Goal: Task Accomplishment & Management: Use online tool/utility

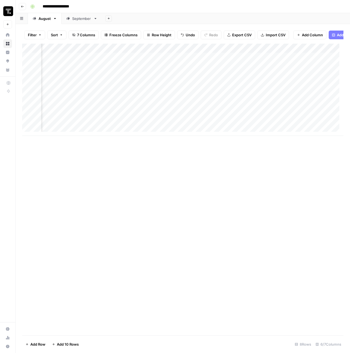
scroll to position [0, 203]
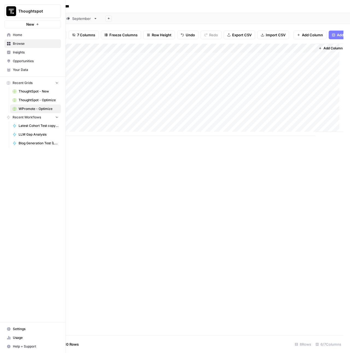
click at [19, 4] on div "Thoughtspot New" at bounding box center [32, 14] width 65 height 28
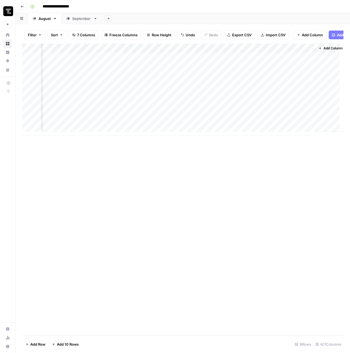
click at [106, 6] on div "**********" at bounding box center [186, 6] width 316 height 9
click at [23, 5] on icon "button" at bounding box center [22, 6] width 3 height 3
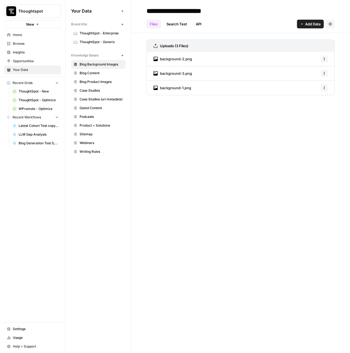
click at [20, 45] on span "Browse" at bounding box center [36, 43] width 46 height 5
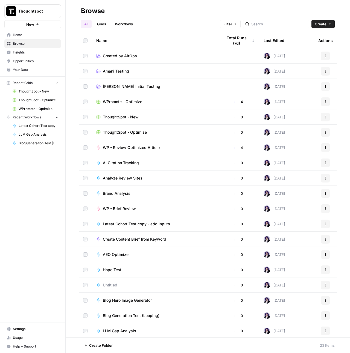
click at [128, 24] on link "Workflows" at bounding box center [123, 24] width 25 height 9
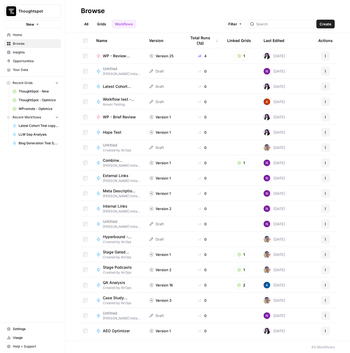
click at [99, 22] on link "Grids" at bounding box center [102, 24] width 16 height 9
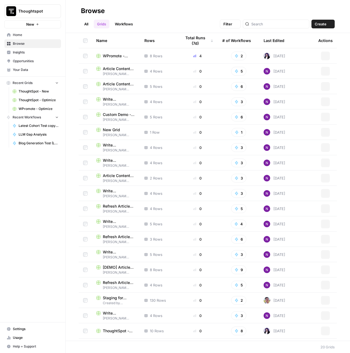
click at [126, 24] on link "Workflows" at bounding box center [123, 24] width 25 height 9
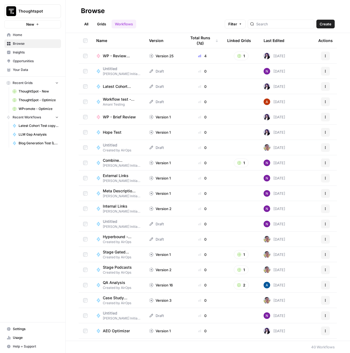
click at [324, 27] on button "Create" at bounding box center [325, 24] width 18 height 9
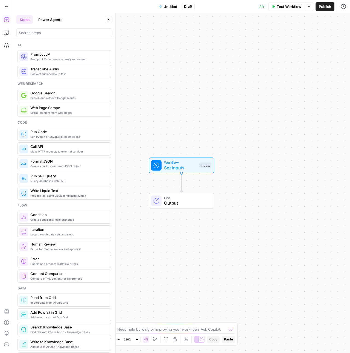
click at [168, 6] on span "Untitled" at bounding box center [170, 6] width 14 height 5
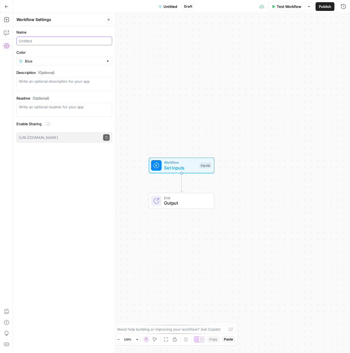
click at [46, 40] on input "Name" at bounding box center [64, 40] width 91 height 5
type input "T"
type input "Agency Content Review 1 (from cohort)"
click at [46, 87] on textarea "Description (Optional)" at bounding box center [64, 84] width 91 height 11
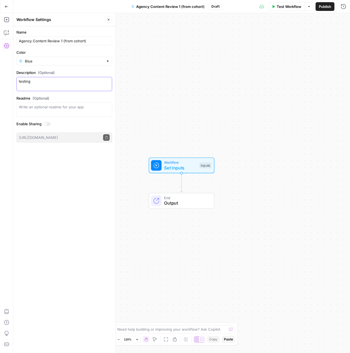
type textarea "testing"
click at [181, 182] on icon "Edge from start to end" at bounding box center [181, 182] width 2 height 19
click at [5, 6] on icon "button" at bounding box center [6, 6] width 3 height 2
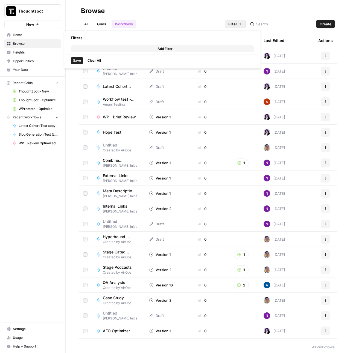
click at [237, 21] on span "Filter" at bounding box center [232, 23] width 9 height 5
click at [143, 53] on div "Add Filter" at bounding box center [162, 48] width 192 height 11
click at [143, 48] on button "Add Filter" at bounding box center [162, 48] width 183 height 7
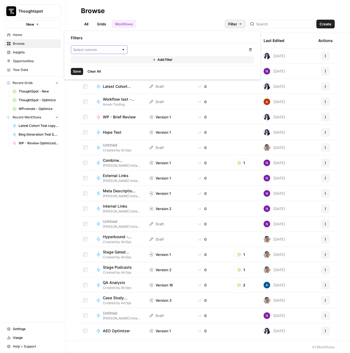
click at [95, 50] on input "text" at bounding box center [96, 49] width 46 height 5
click at [96, 95] on span "Last Edited By" at bounding box center [100, 92] width 39 height 5
type input "Last Edited By"
click at [155, 49] on input "text" at bounding box center [184, 49] width 105 height 5
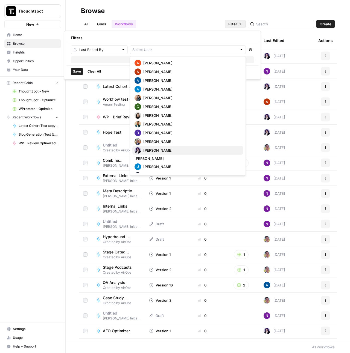
click at [149, 150] on span "Hope Siler" at bounding box center [191, 150] width 96 height 5
type input "Hope Siler"
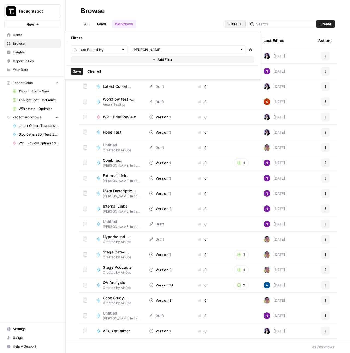
click at [78, 71] on span "Save" at bounding box center [77, 71] width 8 height 5
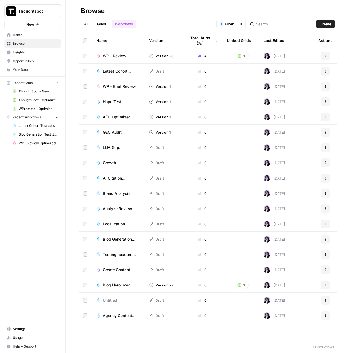
click at [113, 163] on span "Growth Forecasting Engine" at bounding box center [119, 162] width 33 height 5
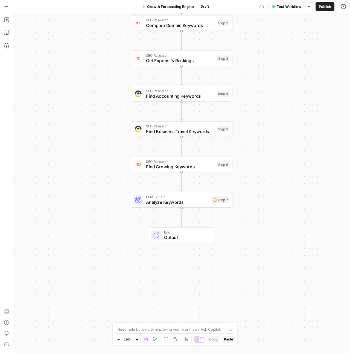
click at [10, 6] on button "Go Back" at bounding box center [7, 7] width 10 height 10
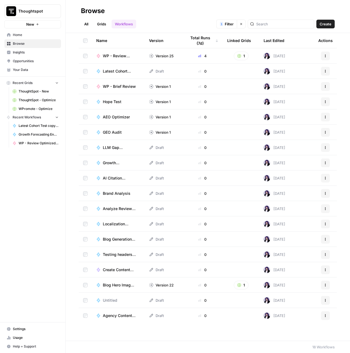
click at [119, 116] on span "AEO Optimizer" at bounding box center [116, 116] width 27 height 5
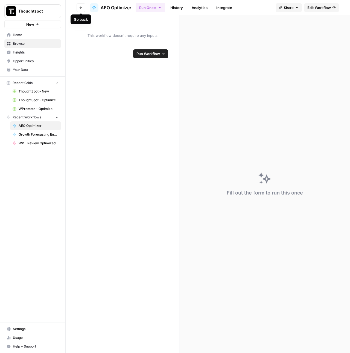
click at [78, 5] on button "Go back" at bounding box center [80, 7] width 9 height 9
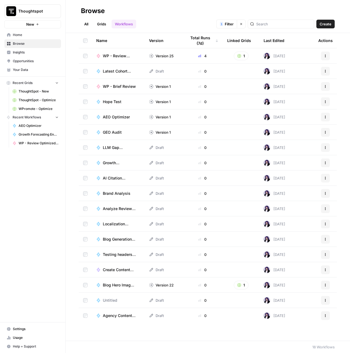
click at [320, 21] on button "Create" at bounding box center [325, 24] width 18 height 9
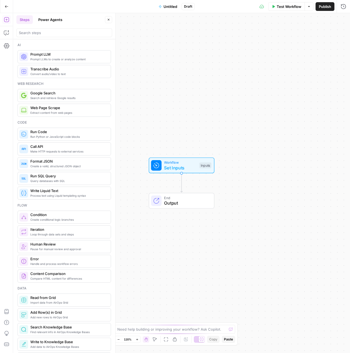
click at [168, 8] on span "Untitled" at bounding box center [170, 6] width 14 height 5
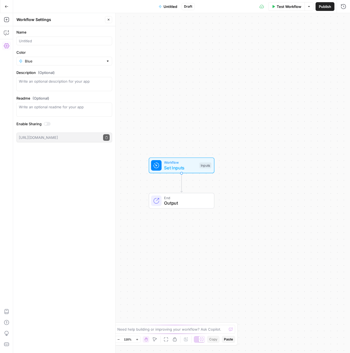
click at [63, 37] on div at bounding box center [64, 41] width 96 height 9
type input "AP Style Checker"
click at [181, 182] on icon "Edge from start to end" at bounding box center [181, 182] width 2 height 19
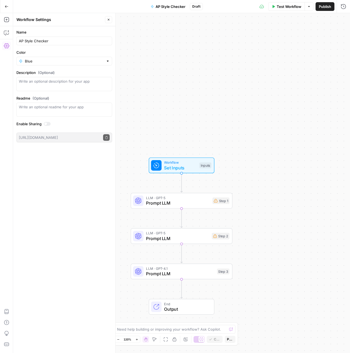
click at [5, 5] on icon "button" at bounding box center [7, 7] width 4 height 4
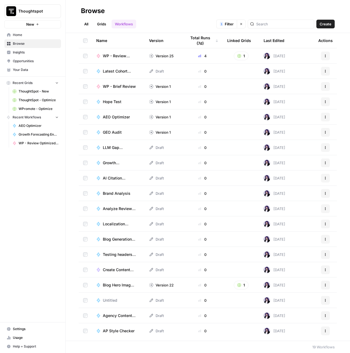
click at [326, 27] on button "Create" at bounding box center [325, 24] width 18 height 9
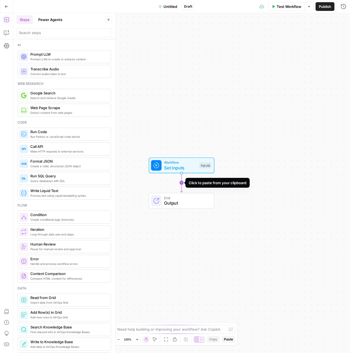
click at [181, 183] on icon "Edge from start to end" at bounding box center [181, 182] width 2 height 19
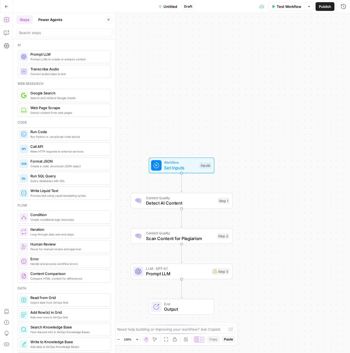
click at [173, 7] on span "Untitled" at bounding box center [170, 6] width 14 height 5
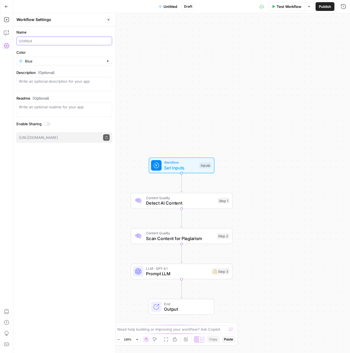
click at [41, 38] on input "Name" at bounding box center [64, 40] width 91 height 5
type input "AI & Plagiarism Detector"
click at [8, 7] on button "Go Back" at bounding box center [7, 7] width 10 height 10
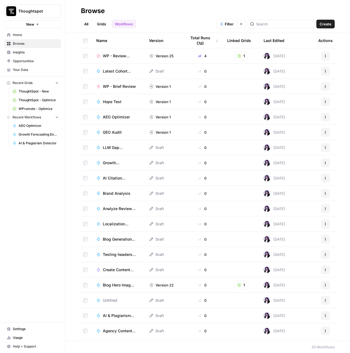
click at [326, 23] on span "Create" at bounding box center [325, 23] width 12 height 5
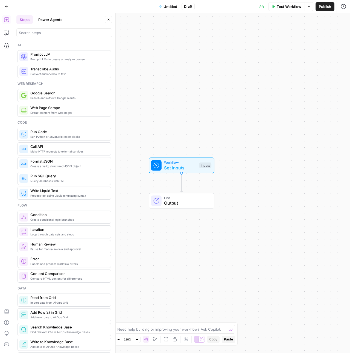
click at [177, 184] on div "Workflow Set Inputs Inputs End Output" at bounding box center [181, 183] width 337 height 340
click at [182, 182] on icon "Edge from start to end" at bounding box center [181, 182] width 2 height 19
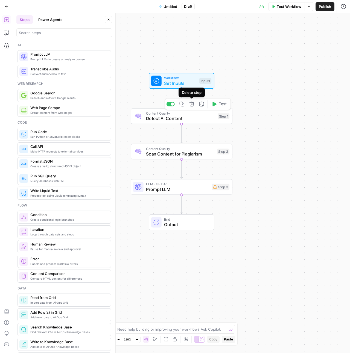
click at [192, 106] on icon "button" at bounding box center [191, 104] width 5 height 5
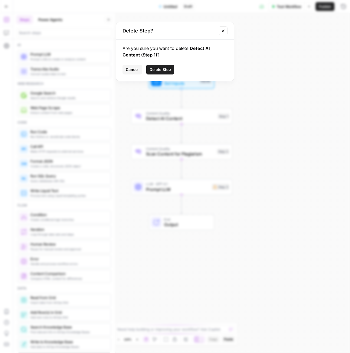
click at [162, 74] on button "Delete Step" at bounding box center [160, 70] width 28 height 10
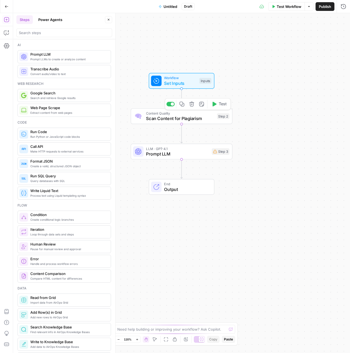
click at [188, 104] on button "Delete step" at bounding box center [191, 104] width 8 height 8
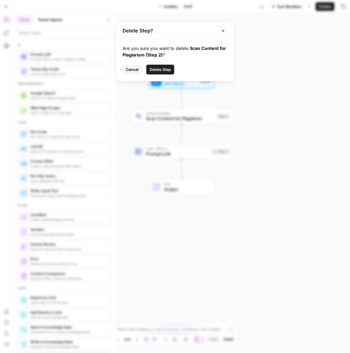
click at [166, 72] on span "Delete Step" at bounding box center [159, 69] width 21 height 5
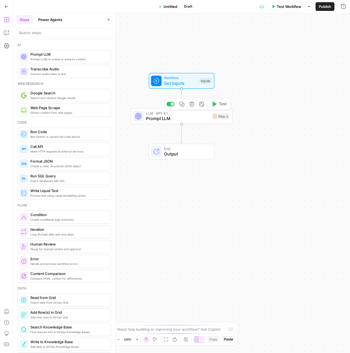
click at [192, 102] on icon "button" at bounding box center [191, 104] width 5 height 5
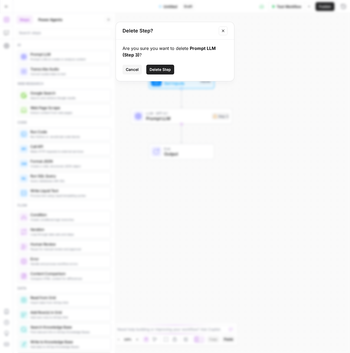
click at [170, 70] on span "Delete Step" at bounding box center [159, 69] width 21 height 5
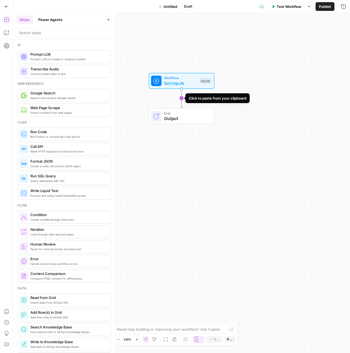
click at [181, 98] on icon "Edge from start to end" at bounding box center [181, 98] width 2 height 19
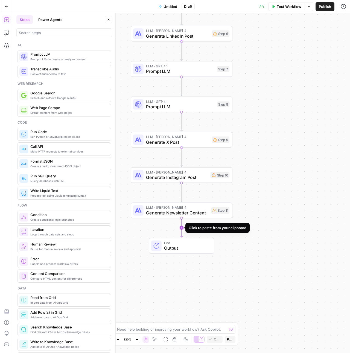
click at [181, 226] on icon "Edge from step_11 to end" at bounding box center [181, 228] width 2 height 19
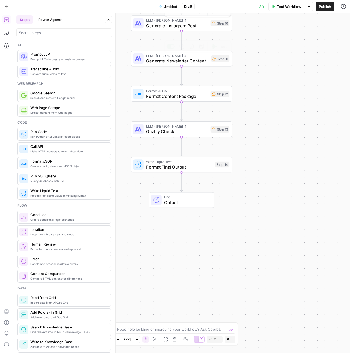
click at [170, 8] on span "Untitled" at bounding box center [170, 6] width 14 height 5
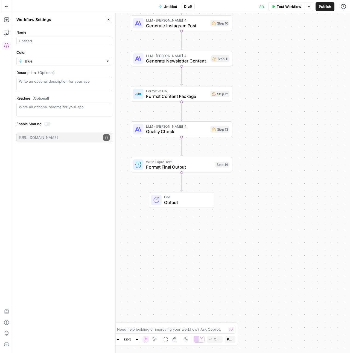
click at [37, 37] on div at bounding box center [64, 41] width 96 height 9
type input "c"
type input "Content Repurposing Engine"
click at [8, 8] on icon "button" at bounding box center [7, 7] width 4 height 4
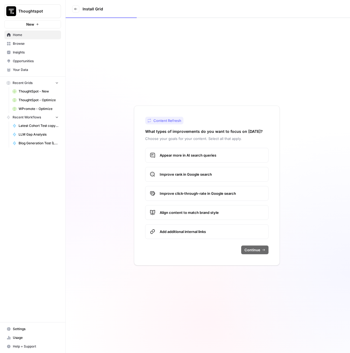
click at [31, 12] on span "Thoughtspot" at bounding box center [34, 10] width 33 height 5
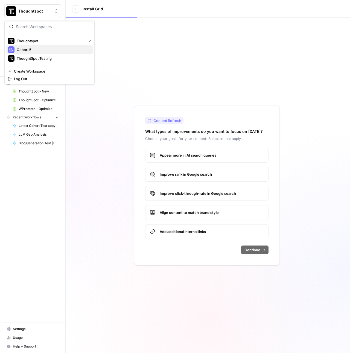
click at [30, 51] on span "Cohort 5" at bounding box center [53, 49] width 72 height 5
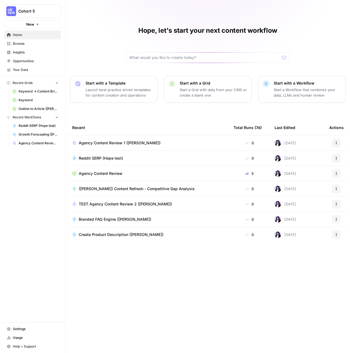
click at [29, 41] on span "Browse" at bounding box center [36, 43] width 46 height 5
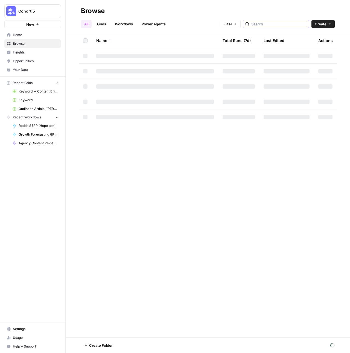
click at [279, 22] on input "search" at bounding box center [278, 23] width 55 height 5
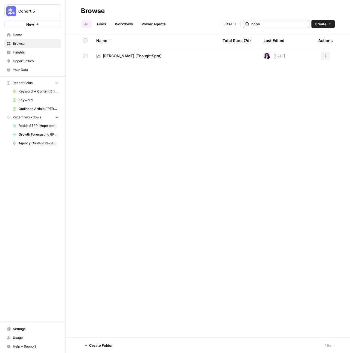
type input "hope"
click at [122, 55] on span "[PERSON_NAME] (ThoughtSpot)" at bounding box center [132, 55] width 59 height 5
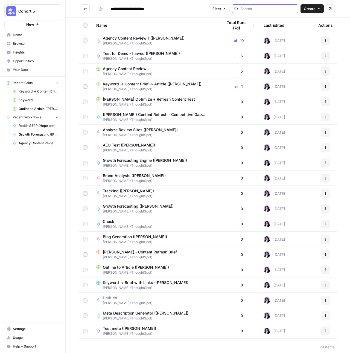
click at [261, 8] on input "search" at bounding box center [267, 8] width 55 height 5
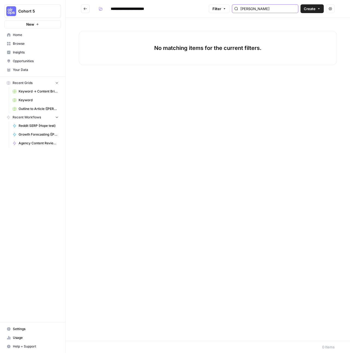
type input "[PERSON_NAME]"
click at [85, 9] on icon "Go back" at bounding box center [85, 9] width 4 height 4
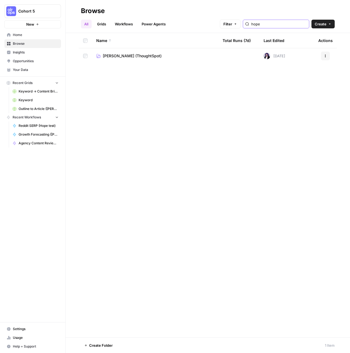
click at [297, 22] on input "hope" at bounding box center [278, 23] width 55 height 5
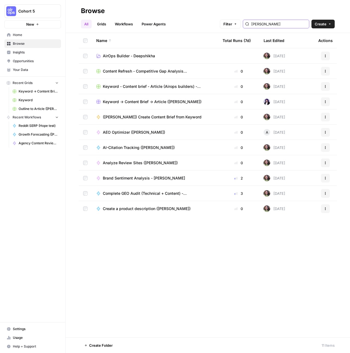
click at [294, 22] on input "[PERSON_NAME]" at bounding box center [278, 23] width 55 height 5
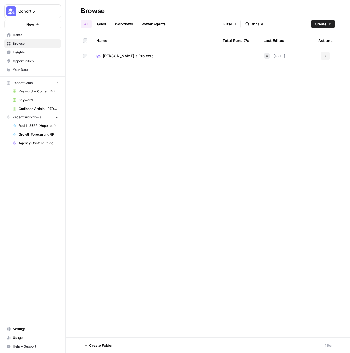
type input "annalie"
click at [110, 56] on span "[PERSON_NAME]'s Projects" at bounding box center [128, 55] width 51 height 5
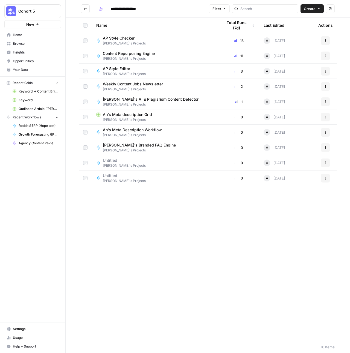
click at [328, 39] on button "Actions" at bounding box center [325, 40] width 9 height 9
click at [297, 88] on span "Duplicate" at bounding box center [301, 88] width 44 height 5
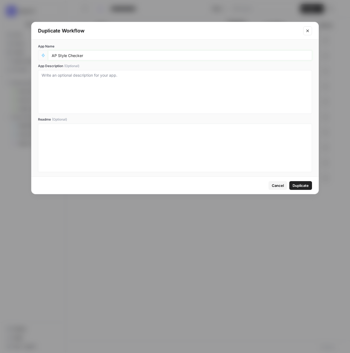
click at [84, 54] on input "AP Style Checker" at bounding box center [180, 55] width 256 height 5
type input "AP Style Checker ([PERSON_NAME])"
click at [300, 184] on span "Duplicate" at bounding box center [300, 185] width 16 height 5
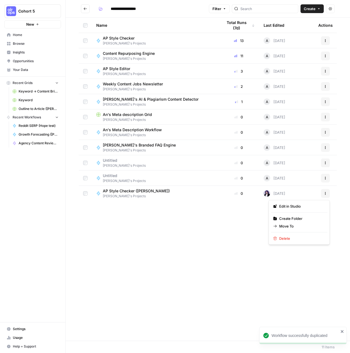
click at [324, 194] on icon "button" at bounding box center [324, 193] width 3 height 3
click at [209, 193] on div "AP Style Checker ([PERSON_NAME]) [PERSON_NAME]'s Projects" at bounding box center [154, 193] width 117 height 10
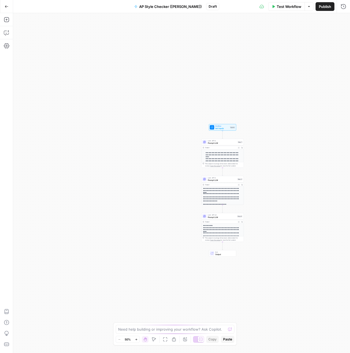
click at [154, 339] on icon "button" at bounding box center [154, 340] width 4 height 4
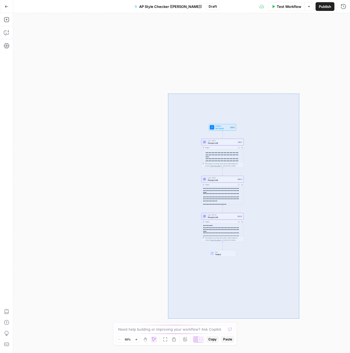
drag, startPoint x: 168, startPoint y: 93, endPoint x: 303, endPoint y: 332, distance: 274.4
click at [303, 332] on div "**********" at bounding box center [181, 183] width 337 height 340
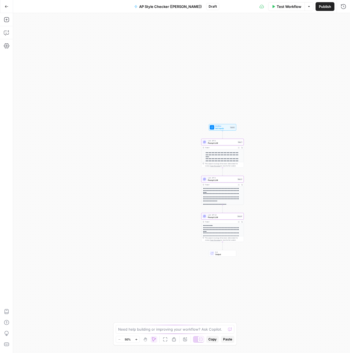
click at [214, 339] on span "Copy" at bounding box center [212, 339] width 8 height 5
click at [7, 6] on icon "button" at bounding box center [7, 7] width 4 height 4
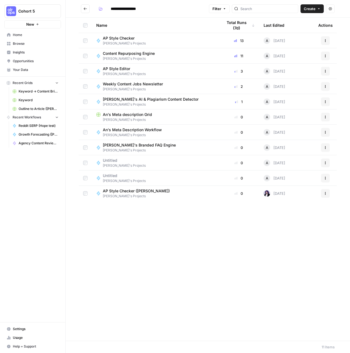
click at [324, 102] on icon "button" at bounding box center [324, 101] width 3 height 3
click at [294, 150] on span "Duplicate" at bounding box center [301, 149] width 44 height 5
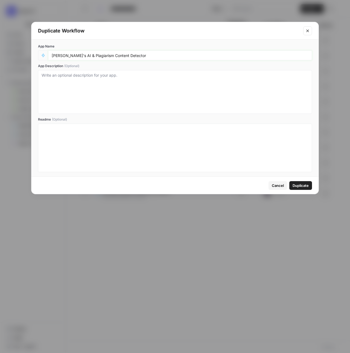
click at [70, 55] on input "[PERSON_NAME]'s AI & Plagiarism Content Detector" at bounding box center [180, 55] width 256 height 5
drag, startPoint x: 69, startPoint y: 55, endPoint x: 49, endPoint y: 54, distance: 19.7
click at [49, 54] on div "[PERSON_NAME]'s AI & Plagiarism Content Detector" at bounding box center [180, 56] width 264 height 10
click at [135, 54] on input "AI & Plagiarism Content Detector" at bounding box center [180, 55] width 256 height 5
type input "AI & Plagiarism Content Detector ([PERSON_NAME])"
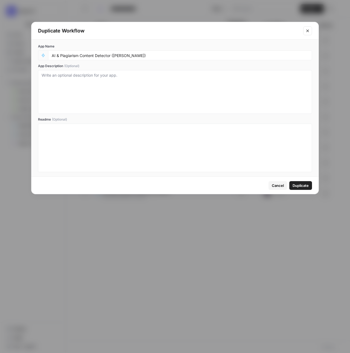
click at [298, 185] on span "Duplicate" at bounding box center [300, 185] width 16 height 5
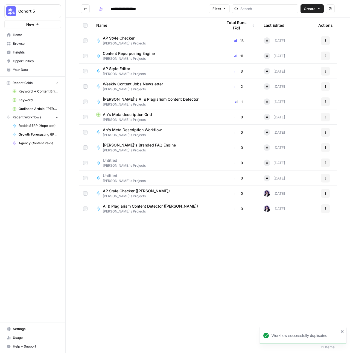
click at [178, 206] on span "AI & Plagiarism Content Detector ([PERSON_NAME])" at bounding box center [150, 206] width 95 height 5
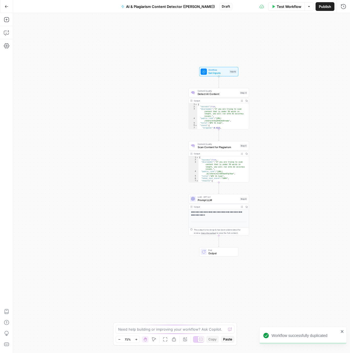
click at [153, 340] on icon "button" at bounding box center [154, 340] width 4 height 4
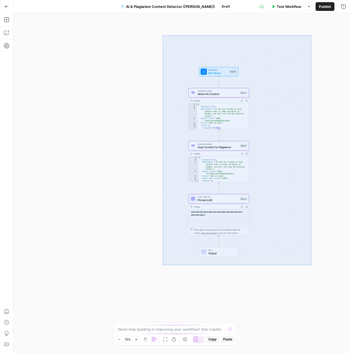
drag, startPoint x: 163, startPoint y: 35, endPoint x: 311, endPoint y: 265, distance: 273.7
click at [311, 265] on div "Workflow Set Inputs Inputs Content Quality Detect AI Content Step 4 Output Expa…" at bounding box center [181, 183] width 337 height 340
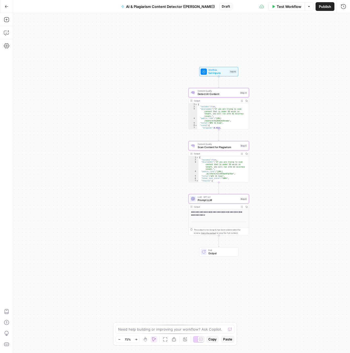
click at [212, 339] on span "Copy" at bounding box center [212, 339] width 8 height 5
click at [5, 5] on icon "button" at bounding box center [6, 6] width 3 height 2
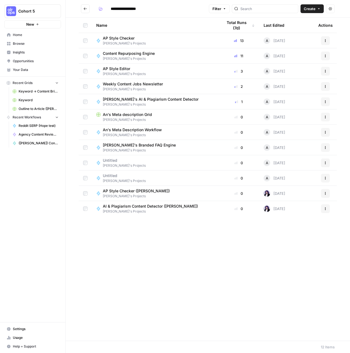
click at [85, 206] on td at bounding box center [85, 208] width 13 height 15
click at [107, 347] on span "Move Selection" at bounding box center [97, 345] width 27 height 5
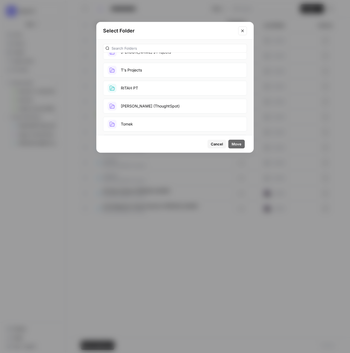
scroll to position [192, 0]
click at [149, 103] on button "[PERSON_NAME] (ThoughtSpot)" at bounding box center [175, 105] width 144 height 15
click at [238, 145] on span "Move" at bounding box center [236, 143] width 10 height 5
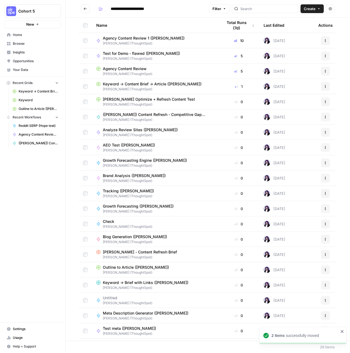
click at [82, 8] on button "Go back" at bounding box center [85, 8] width 9 height 9
type input "**********"
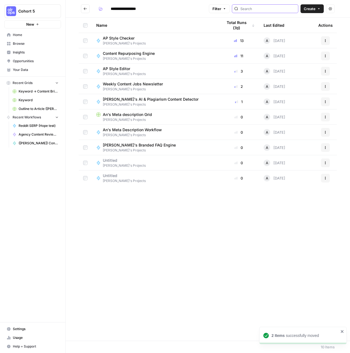
click at [290, 8] on input "search" at bounding box center [267, 8] width 55 height 5
click at [113, 72] on span "[PERSON_NAME]'s Projects" at bounding box center [124, 74] width 43 height 5
click at [325, 55] on icon "button" at bounding box center [324, 55] width 3 height 3
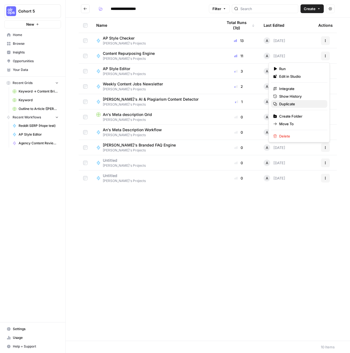
click at [290, 106] on span "Duplicate" at bounding box center [301, 103] width 44 height 5
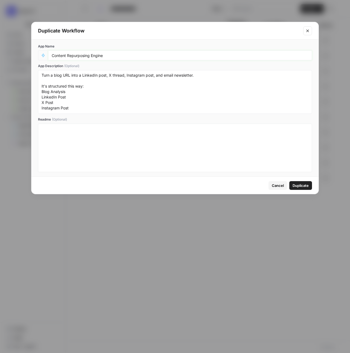
click at [88, 53] on input "Content Repurposing Engine" at bounding box center [180, 55] width 256 height 5
click at [114, 54] on input "Content Repurposing Engine" at bounding box center [180, 55] width 256 height 5
click at [125, 53] on input "Content Repurposing Engine" at bounding box center [180, 55] width 256 height 5
click at [128, 59] on div "Content Repurposing Engine" at bounding box center [180, 56] width 264 height 10
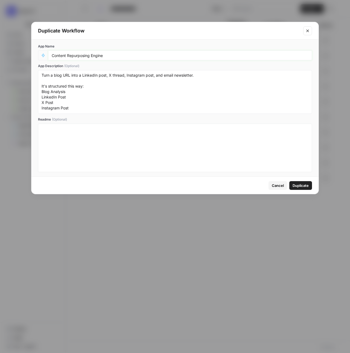
click at [129, 57] on input "Content Repurposing Engine" at bounding box center [180, 55] width 256 height 5
type input "Content Repurposing Engine (HS)"
click at [301, 187] on span "Duplicate" at bounding box center [300, 185] width 16 height 5
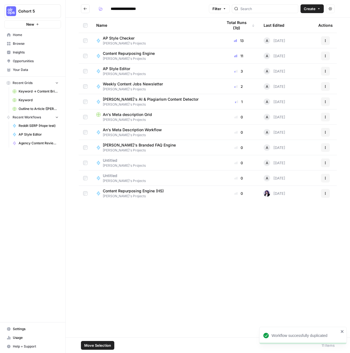
click at [102, 345] on span "Move Selection" at bounding box center [97, 345] width 27 height 5
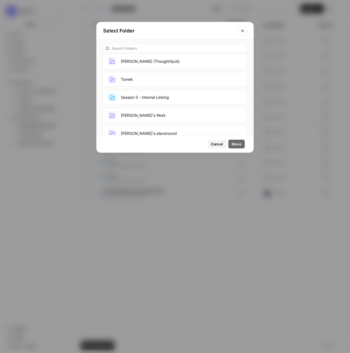
scroll to position [206, 0]
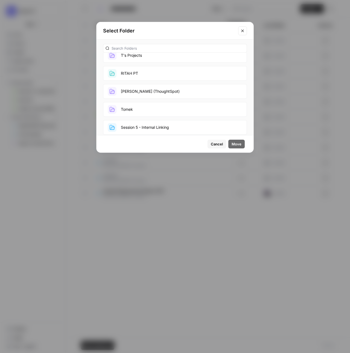
click at [157, 91] on button "[PERSON_NAME] (ThoughtSpot)" at bounding box center [175, 91] width 144 height 15
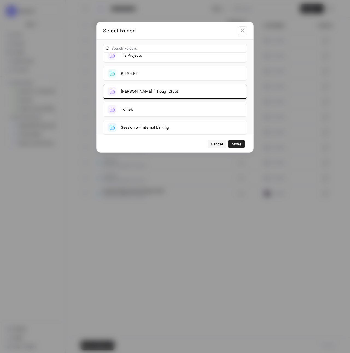
click at [234, 141] on span "Move" at bounding box center [236, 143] width 10 height 5
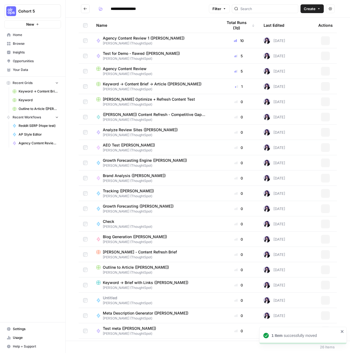
type input "**********"
click at [330, 8] on icon "button" at bounding box center [329, 8] width 3 height 3
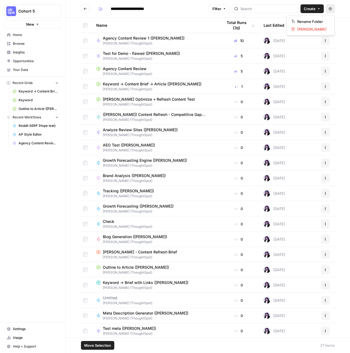
click at [123, 16] on header "**********" at bounding box center [208, 9] width 284 height 18
click at [274, 25] on div "Last Edited" at bounding box center [273, 25] width 21 height 15
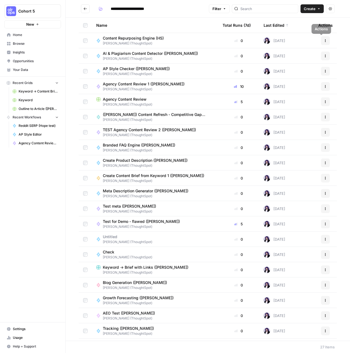
click at [136, 42] on span "[PERSON_NAME] (ThoughtSpot)" at bounding box center [135, 43] width 65 height 5
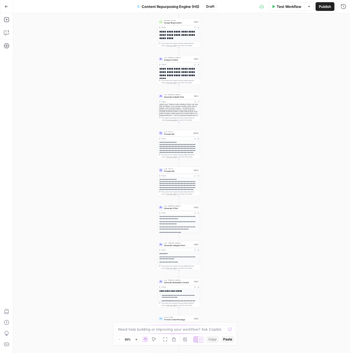
drag, startPoint x: 156, startPoint y: 342, endPoint x: 161, endPoint y: 335, distance: 8.8
click at [156, 342] on button "Move" at bounding box center [154, 340] width 7 height 7
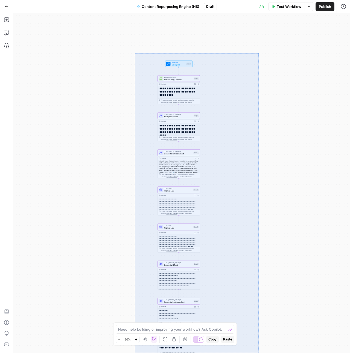
drag, startPoint x: 135, startPoint y: 54, endPoint x: 259, endPoint y: 347, distance: 319.1
click at [258, 353] on div "**********" at bounding box center [181, 183] width 337 height 340
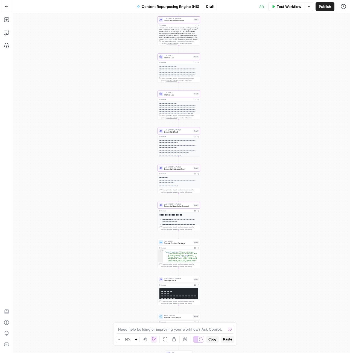
click at [214, 341] on span "Copy" at bounding box center [212, 339] width 8 height 5
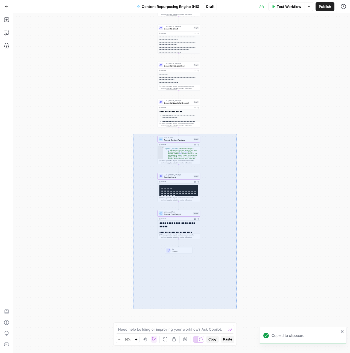
drag, startPoint x: 134, startPoint y: 134, endPoint x: 236, endPoint y: 310, distance: 203.3
click at [236, 310] on div "**********" at bounding box center [181, 183] width 337 height 340
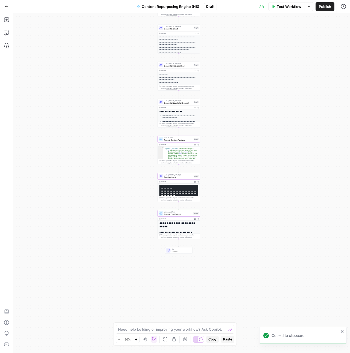
click at [213, 340] on span "Copy" at bounding box center [212, 339] width 8 height 5
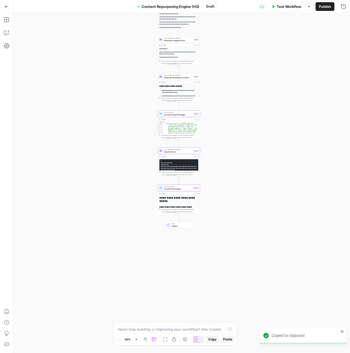
click at [8, 8] on button "Go Back" at bounding box center [7, 7] width 10 height 10
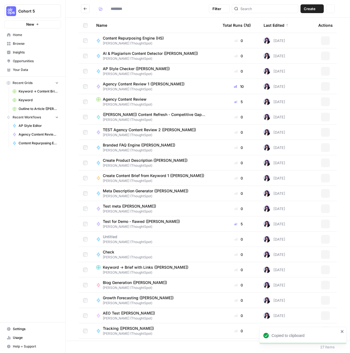
type input "**********"
click at [22, 45] on span "Browse" at bounding box center [36, 43] width 46 height 5
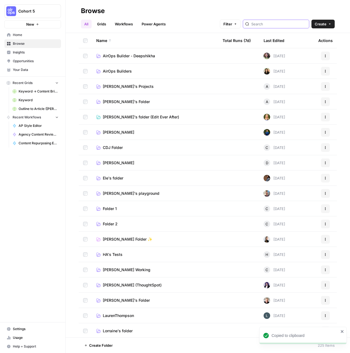
click at [294, 24] on input "search" at bounding box center [278, 23] width 55 height 5
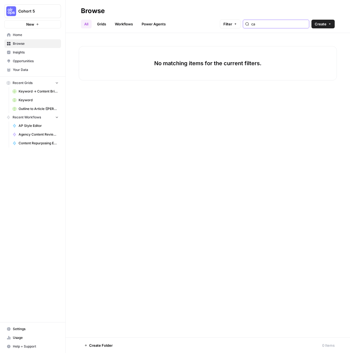
type input "c"
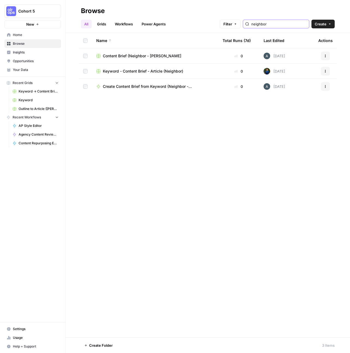
type input "neighbor"
click at [84, 27] on link "All" at bounding box center [86, 24] width 11 height 9
click at [132, 26] on link "Workflows" at bounding box center [123, 24] width 25 height 9
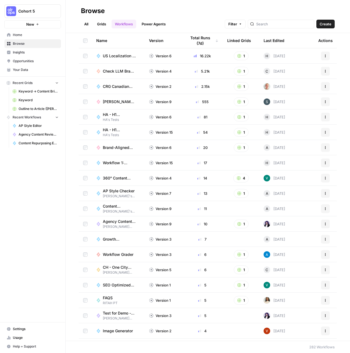
click at [93, 23] on ul "All Grids Workflows Power Agents" at bounding box center [125, 24] width 88 height 9
click at [81, 23] on link "All" at bounding box center [86, 24] width 11 height 9
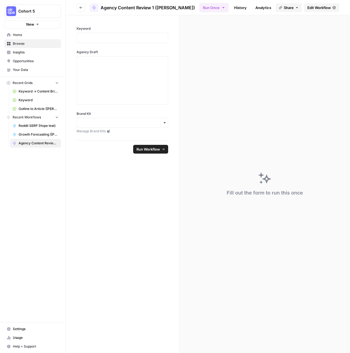
click at [316, 12] on header "Go back Agency Content Review 1 (Hope Siler) Run Once History Analytics Integra…" at bounding box center [208, 7] width 284 height 15
click at [316, 9] on span "Edit Workflow" at bounding box center [318, 7] width 23 height 5
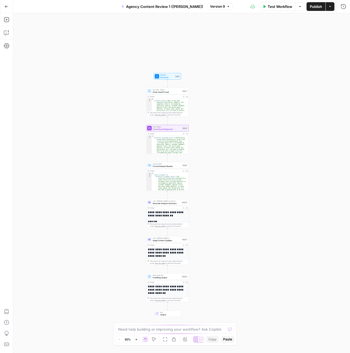
click at [156, 342] on button "Move" at bounding box center [154, 340] width 7 height 7
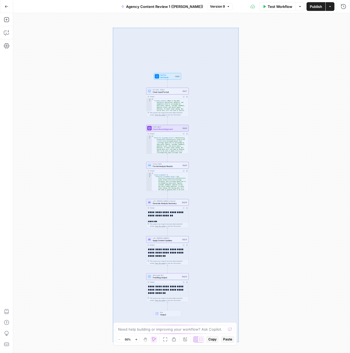
drag, startPoint x: 113, startPoint y: 28, endPoint x: 238, endPoint y: 343, distance: 339.3
click at [238, 343] on div "Workflow Set Inputs Inputs Run Code · Python Clean Input Format Step 7 Output E…" at bounding box center [181, 183] width 337 height 340
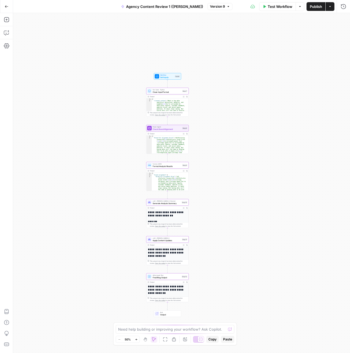
click at [210, 340] on span "Copy" at bounding box center [212, 339] width 8 height 5
